Goal: Register for event/course

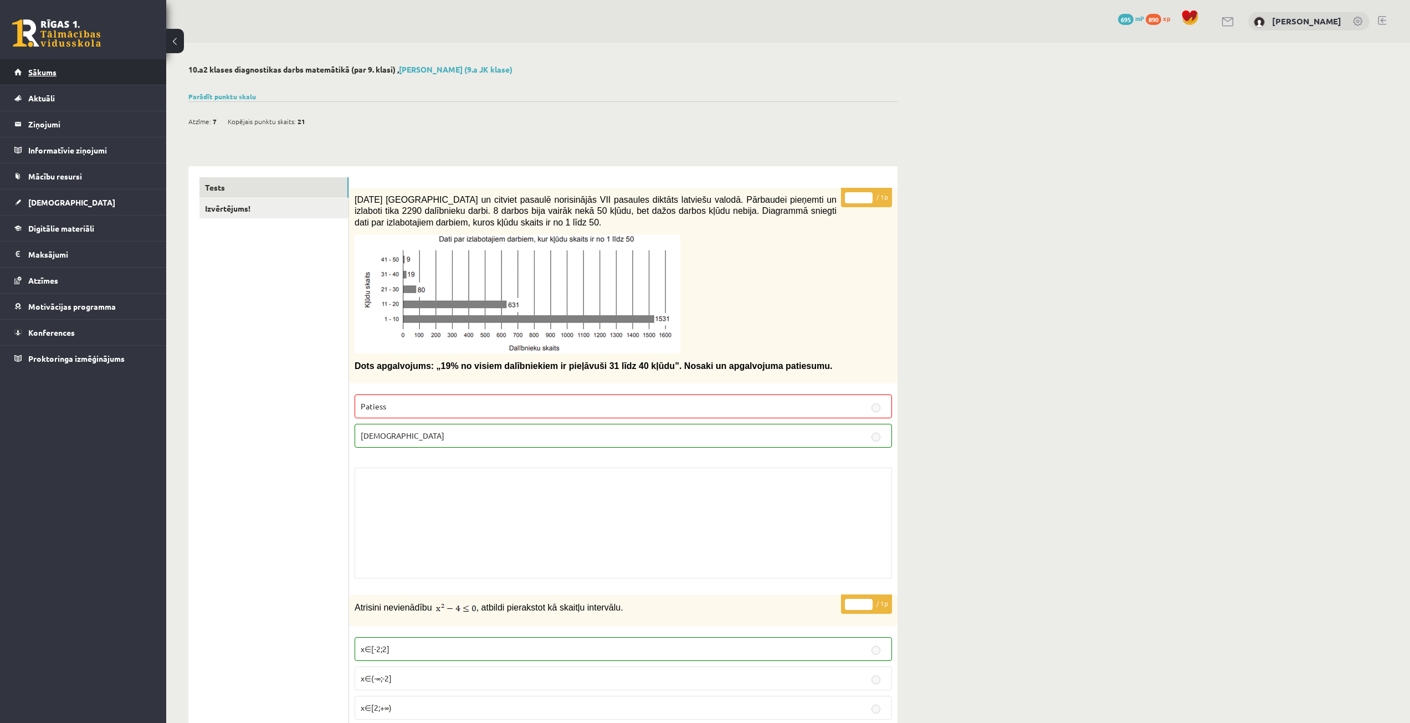
click at [52, 77] on link "Sākums" at bounding box center [83, 71] width 138 height 25
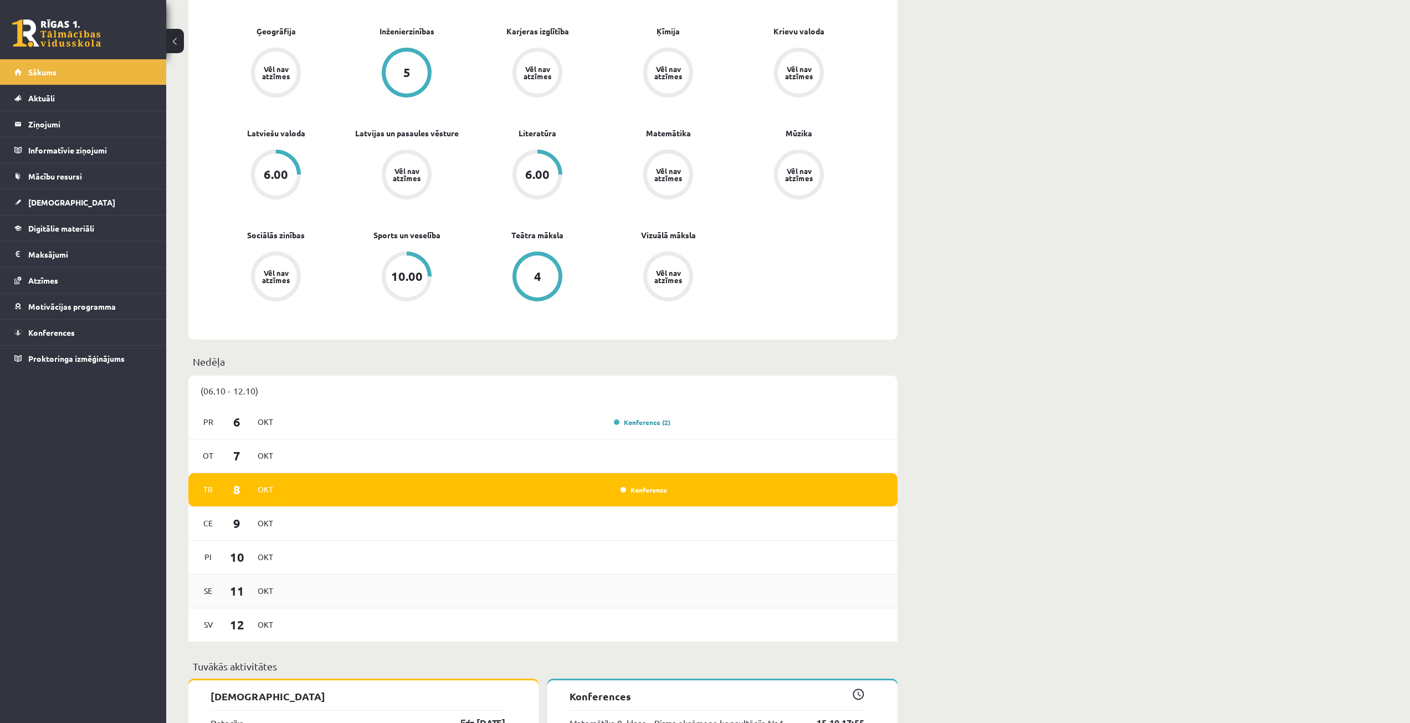
scroll to position [665, 0]
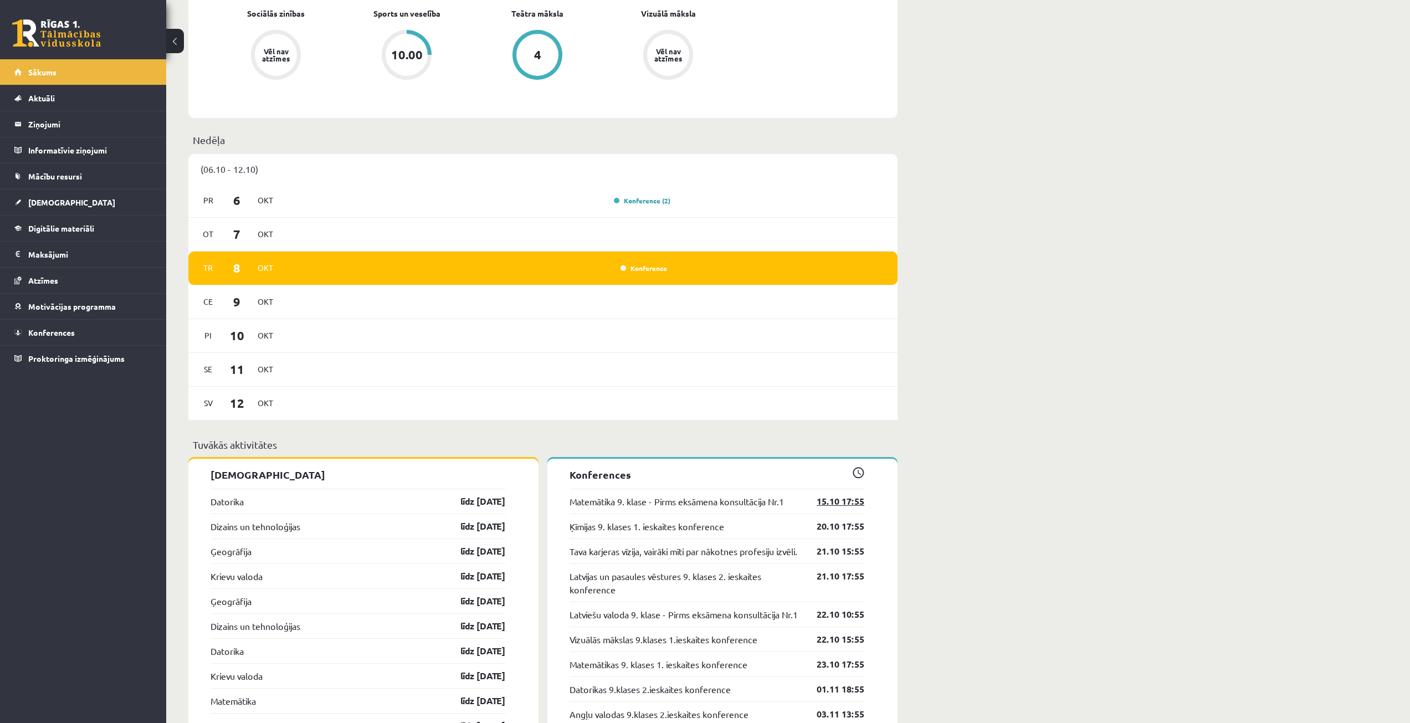
click at [842, 500] on link "15.10 17:55" at bounding box center [832, 501] width 64 height 13
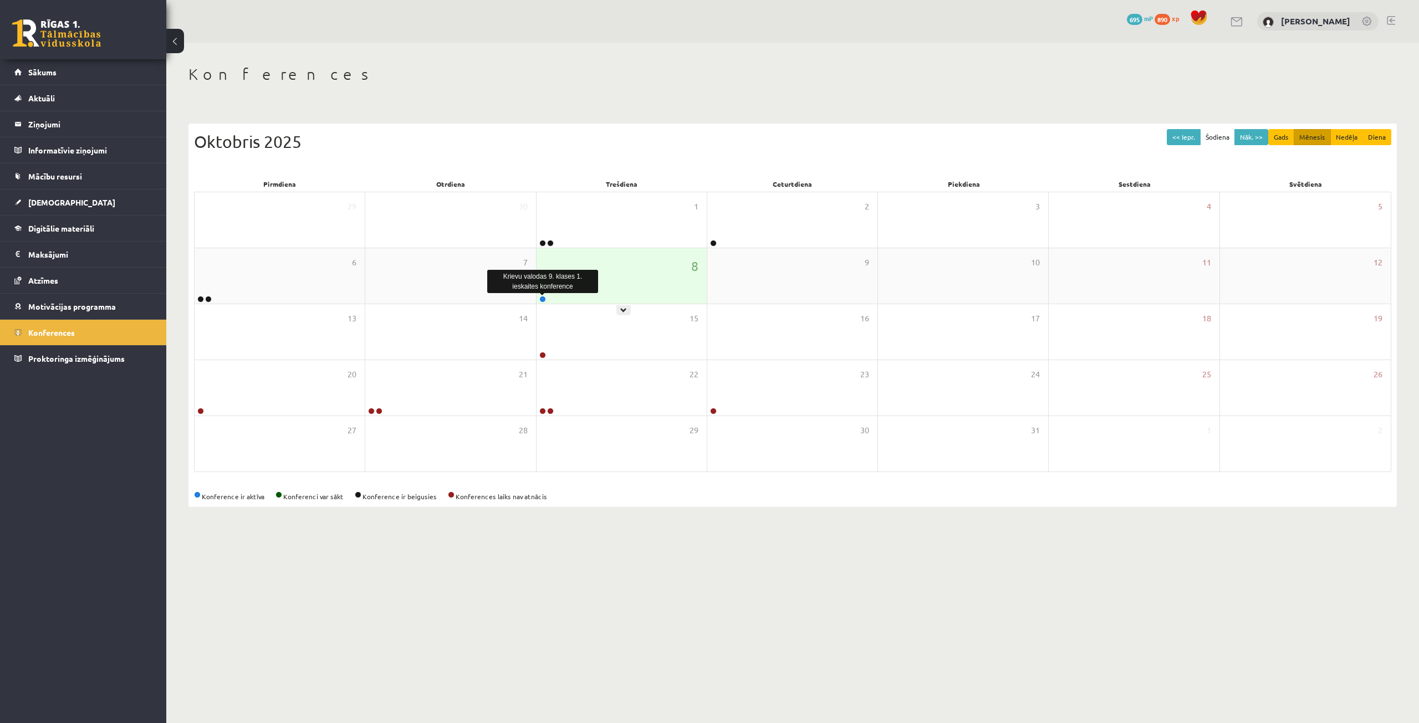
click at [539, 301] on link at bounding box center [542, 299] width 7 height 7
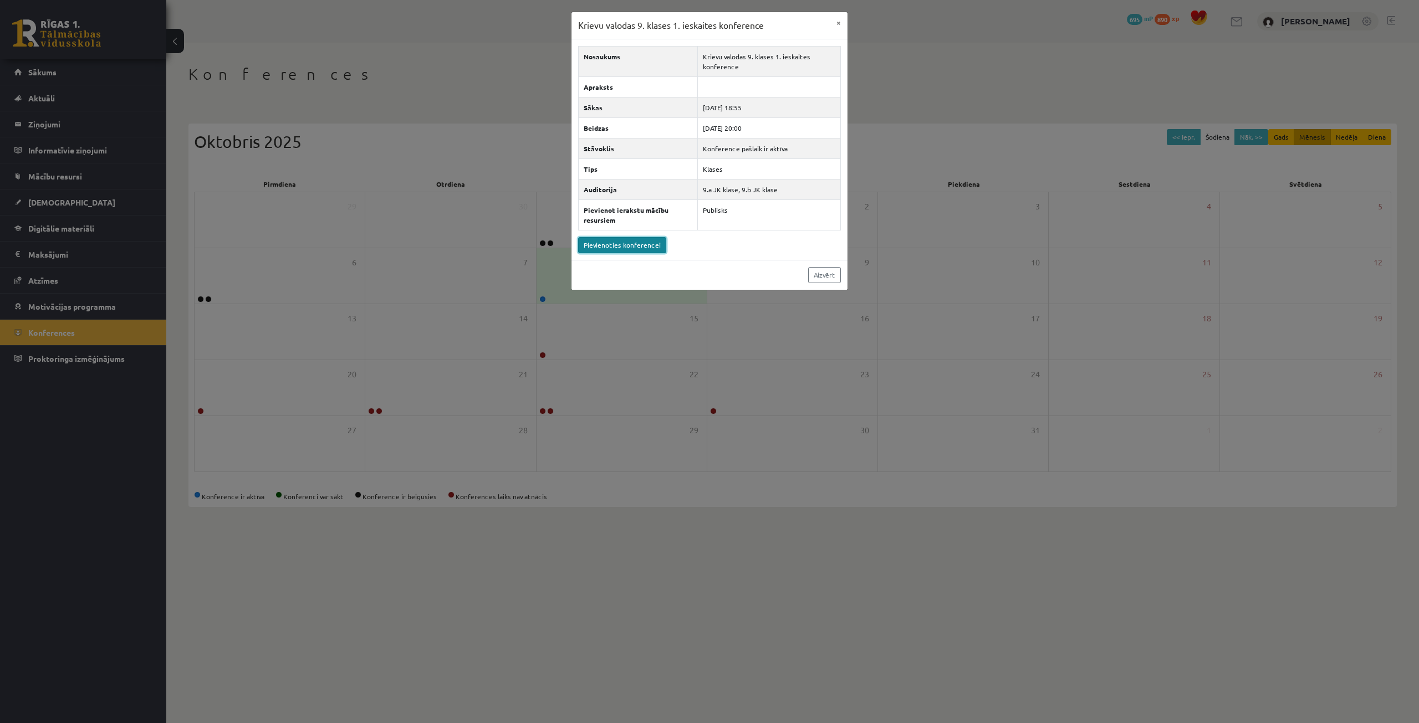
click at [623, 249] on link "Pievienoties konferencei" at bounding box center [622, 245] width 88 height 16
